Goal: Task Accomplishment & Management: Manage account settings

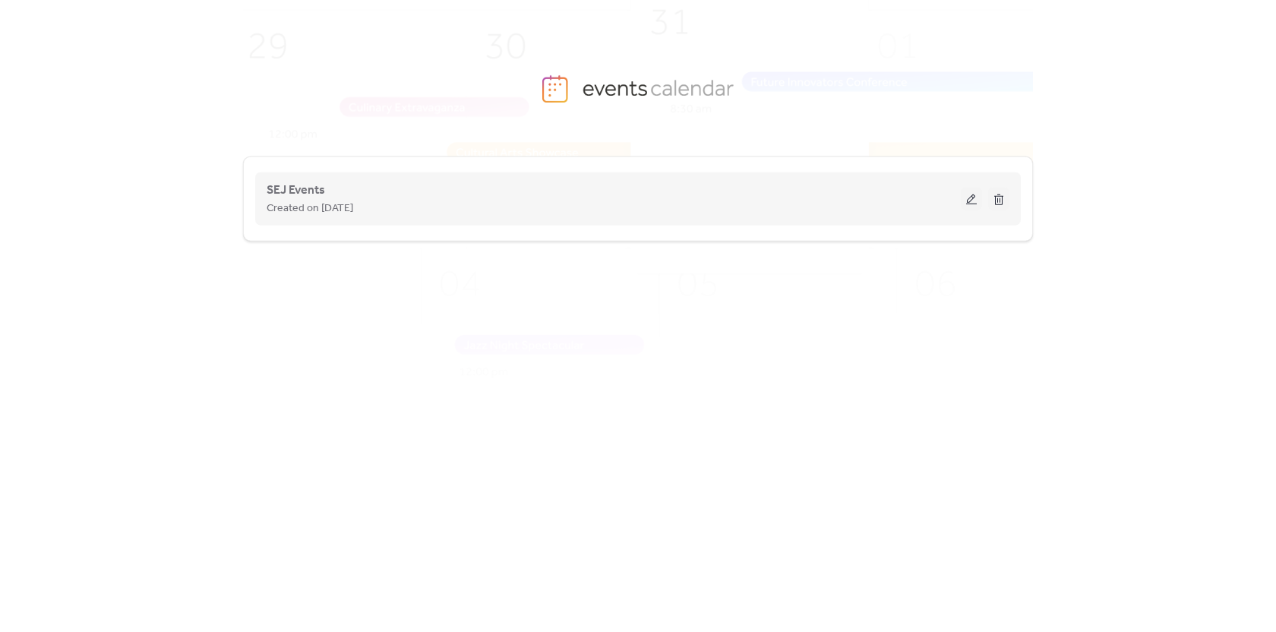
click at [299, 205] on span "Created on [DATE]" at bounding box center [310, 209] width 87 height 18
click at [296, 196] on span "SEJ Events" at bounding box center [296, 191] width 59 height 18
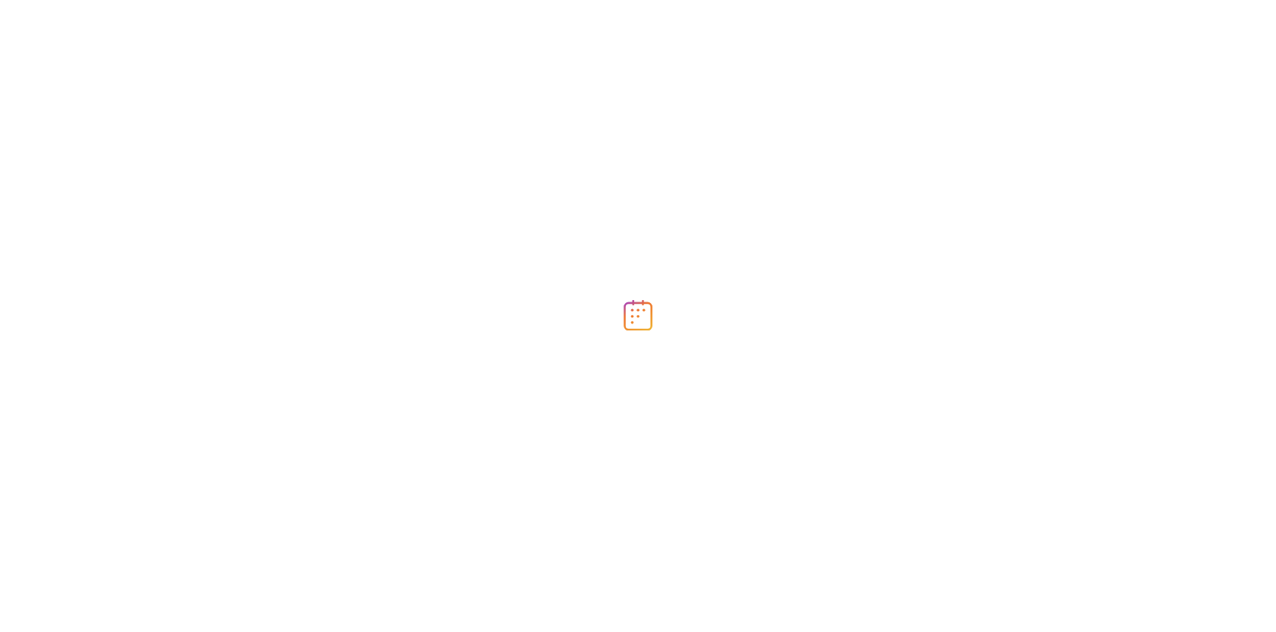
click at [296, 196] on div at bounding box center [638, 316] width 1276 height 632
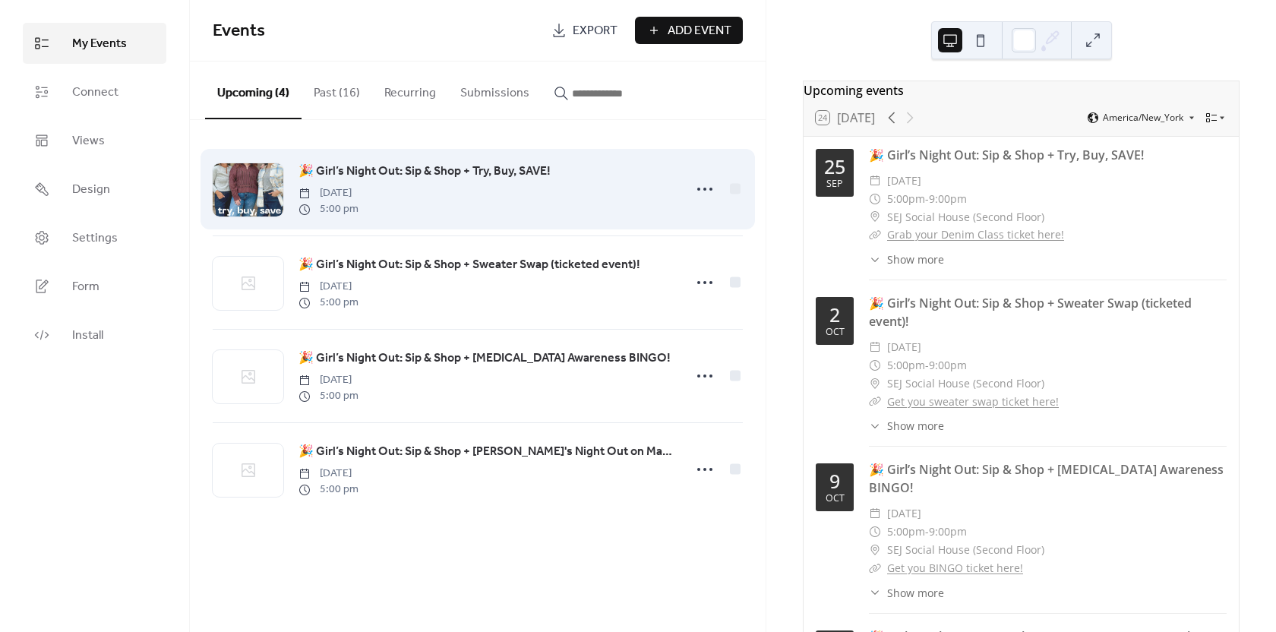
click at [366, 174] on span "🎉 Girl’s Night Out: Sip & Shop + Try, Buy, SAVE!" at bounding box center [425, 172] width 252 height 18
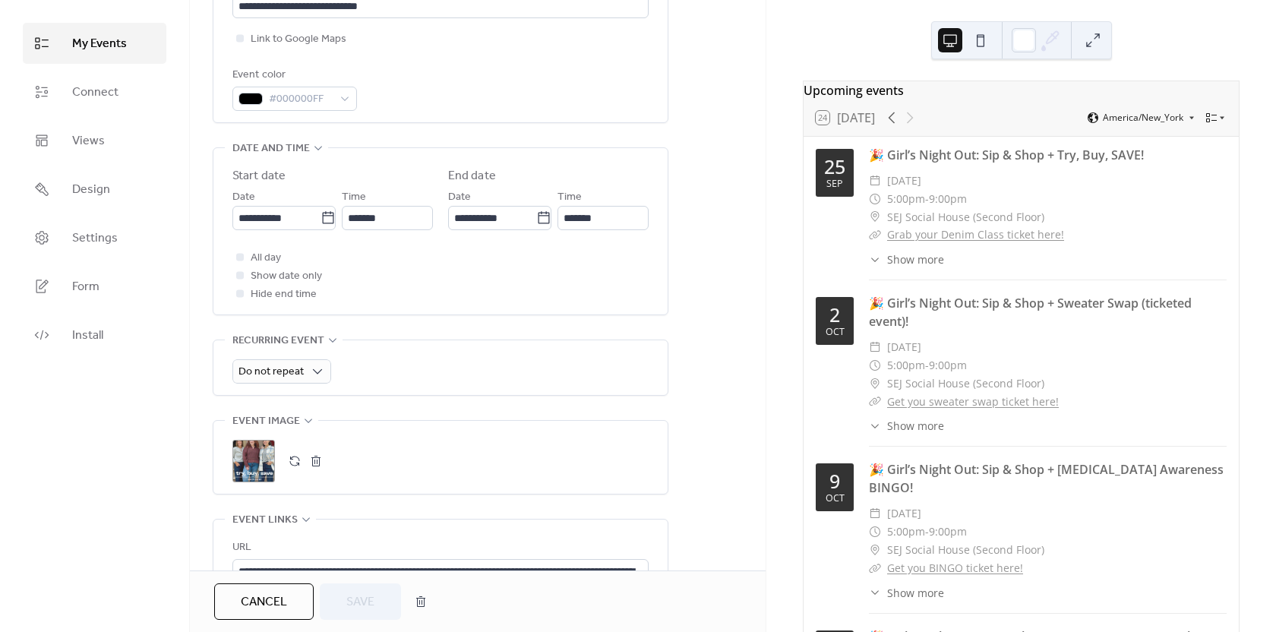
scroll to position [380, 0]
click at [252, 455] on div ";" at bounding box center [253, 460] width 43 height 43
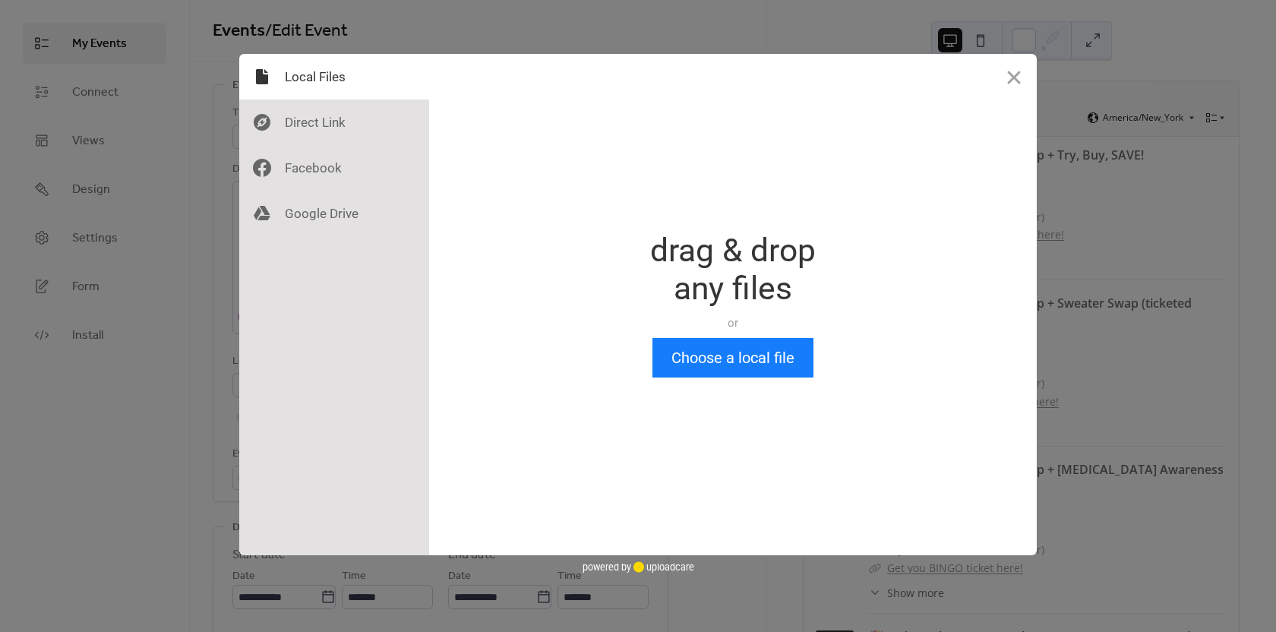
scroll to position [0, 0]
click at [172, 403] on div "Drop a file here drag & drop any files or Upload files from your computer Choos…" at bounding box center [638, 316] width 1276 height 632
click at [1013, 77] on button "Close" at bounding box center [1014, 77] width 46 height 46
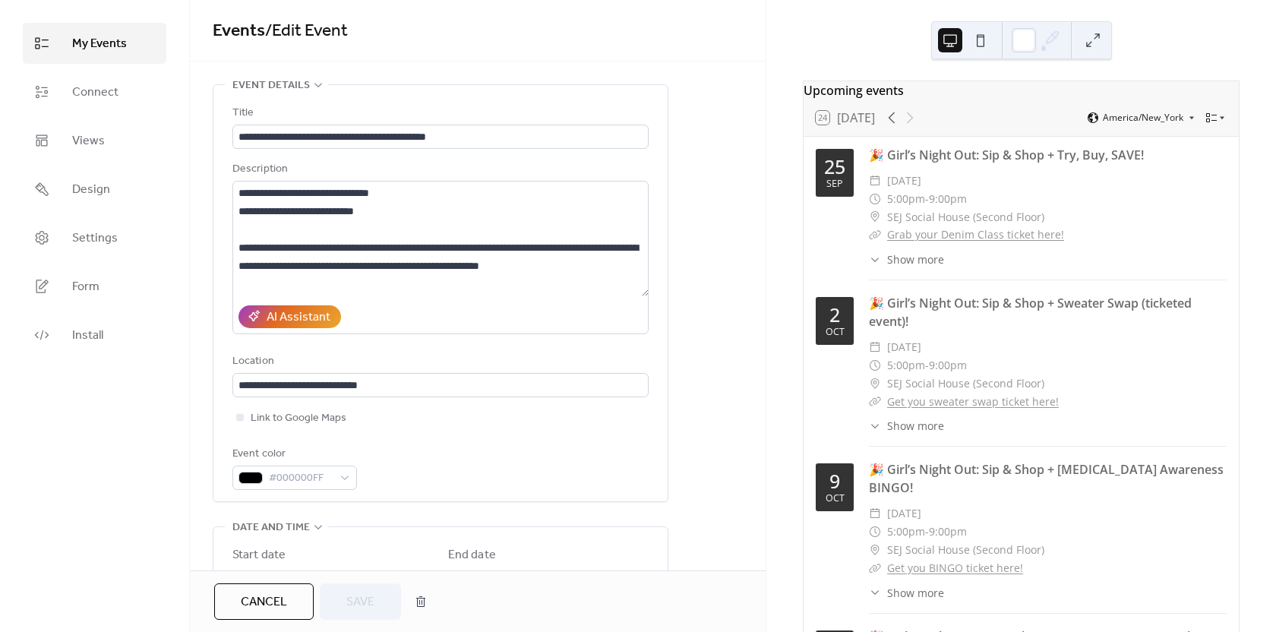
scroll to position [532, 0]
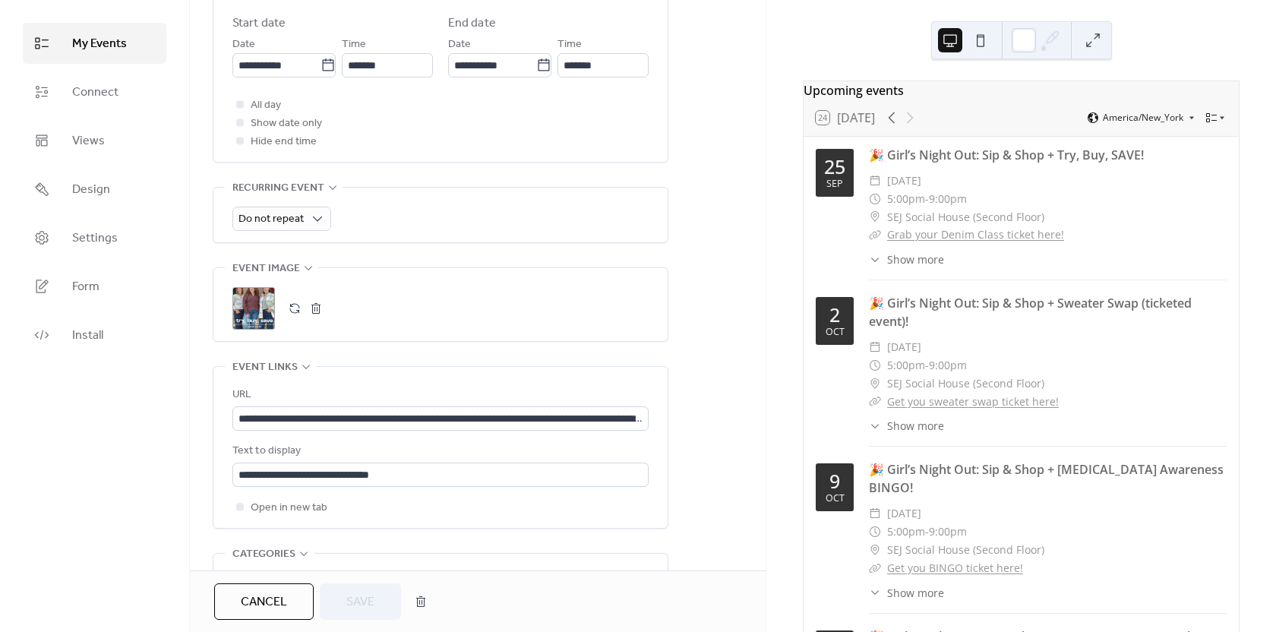
click at [258, 299] on div ";" at bounding box center [253, 308] width 43 height 43
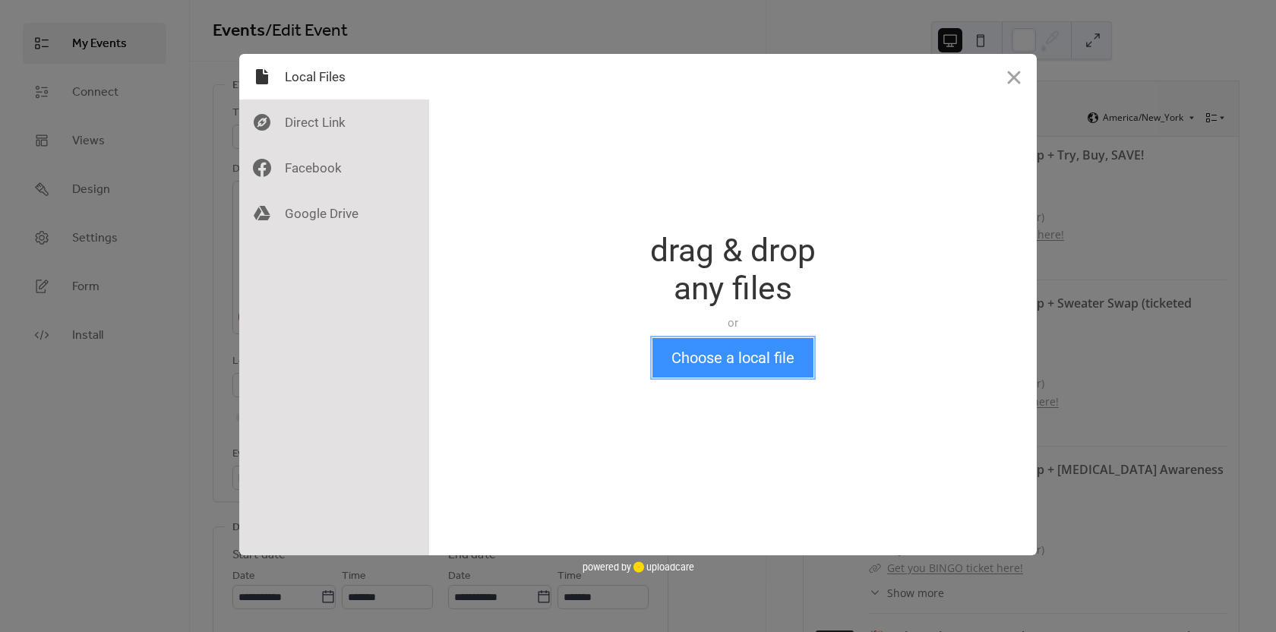
click at [753, 363] on button "Choose a local file" at bounding box center [733, 358] width 161 height 40
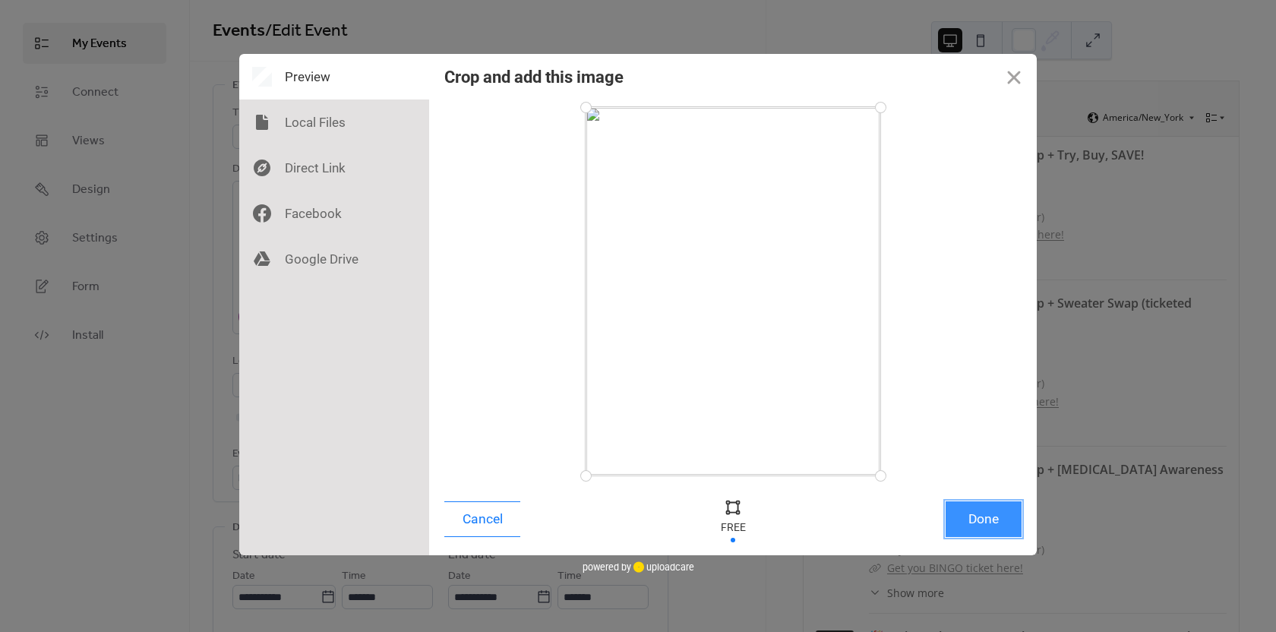
click at [972, 522] on button "Done" at bounding box center [984, 519] width 76 height 36
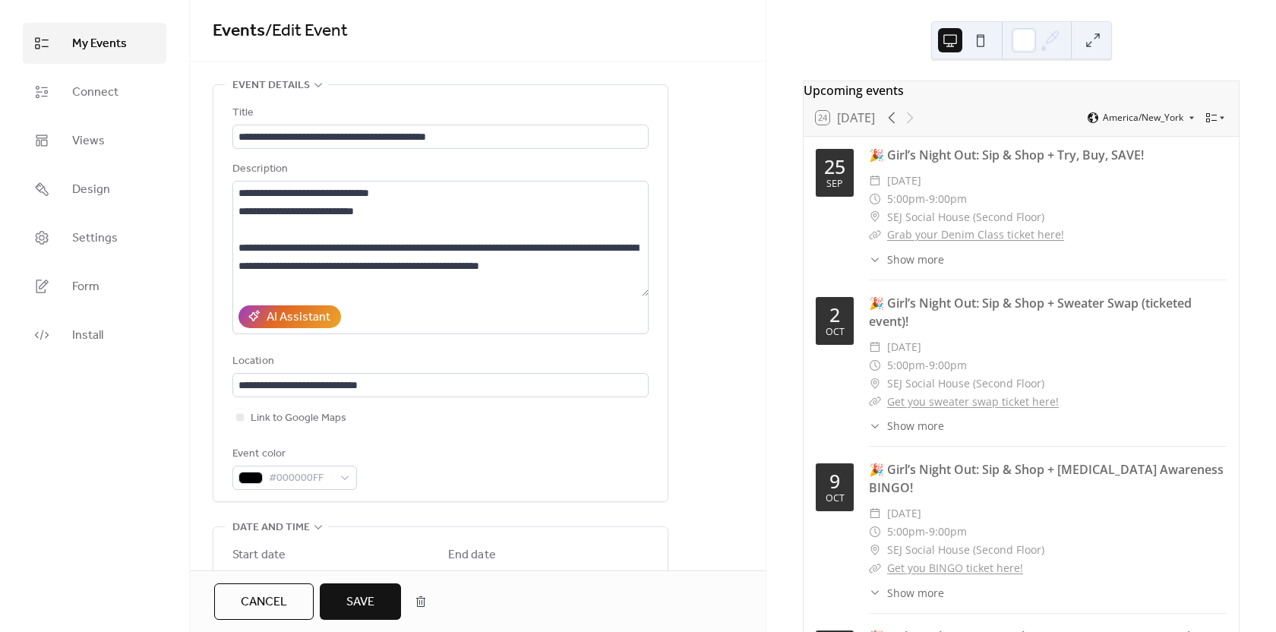
click at [343, 602] on button "Save" at bounding box center [360, 601] width 81 height 36
